Goal: Task Accomplishment & Management: Manage account settings

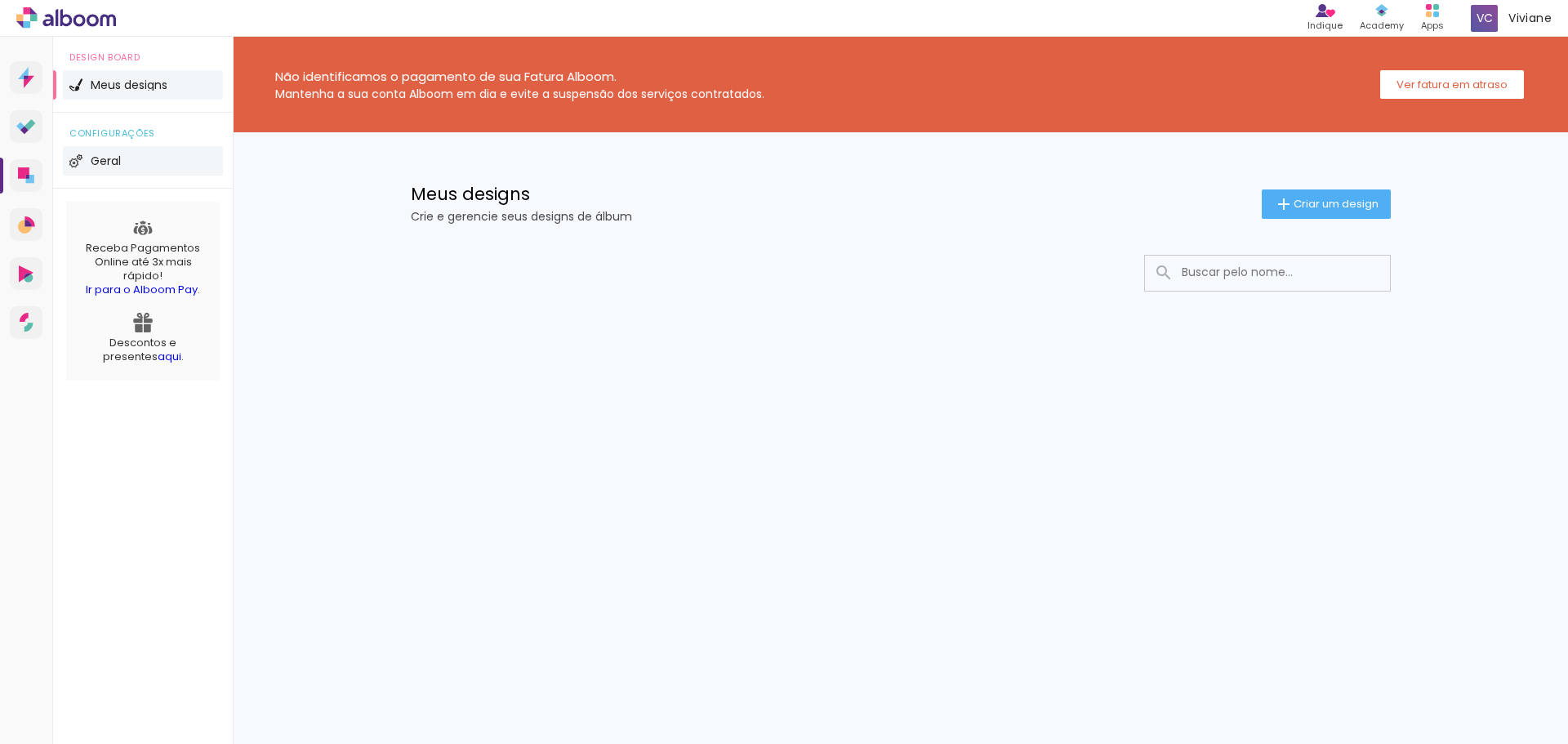
click at [100, 173] on li "Geral" at bounding box center [143, 161] width 161 height 30
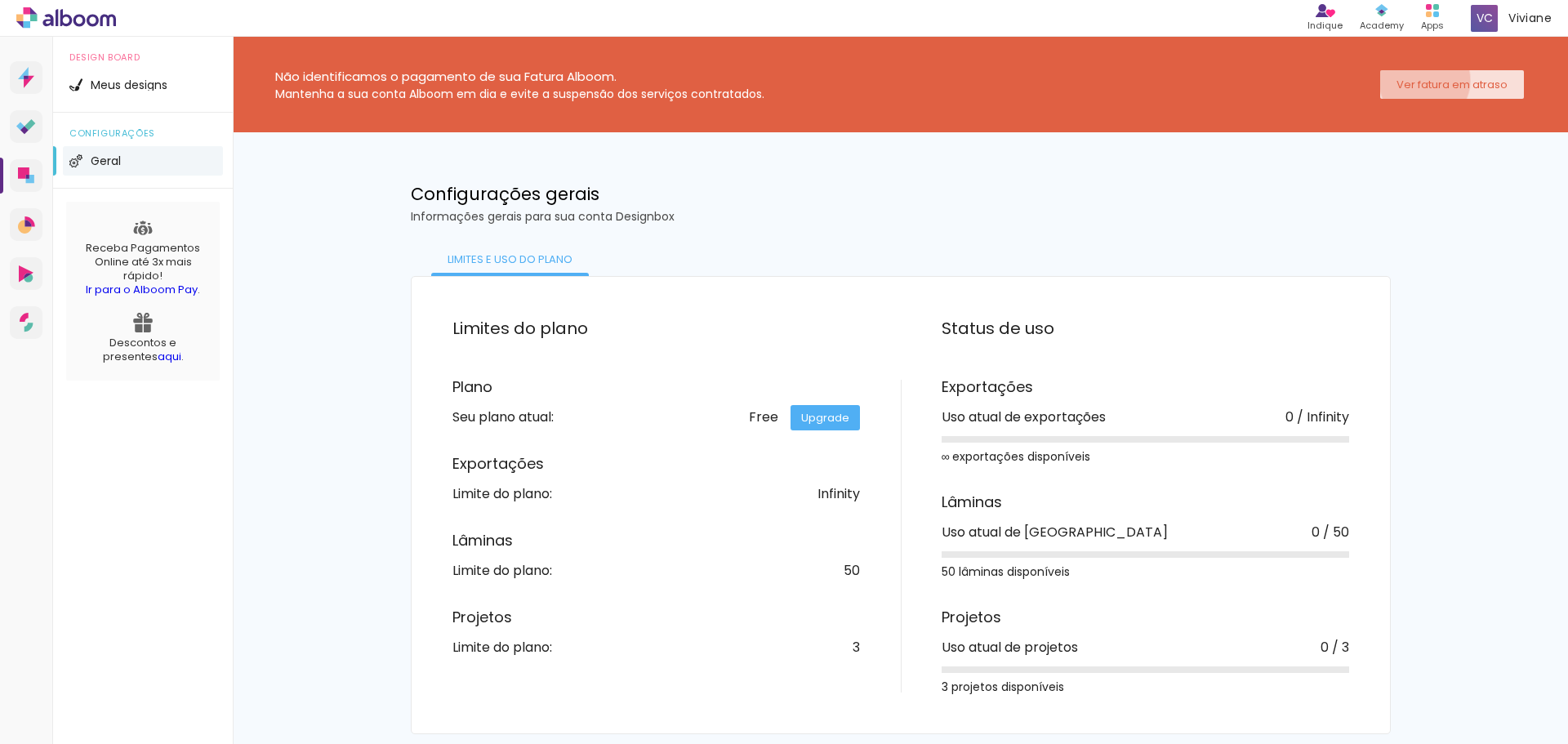
click at [0, 0] on slot "Ver fatura em atraso" at bounding box center [0, 0] width 0 height 0
click at [28, 129] on icon at bounding box center [24, 130] width 8 height 8
